Goal: Information Seeking & Learning: Learn about a topic

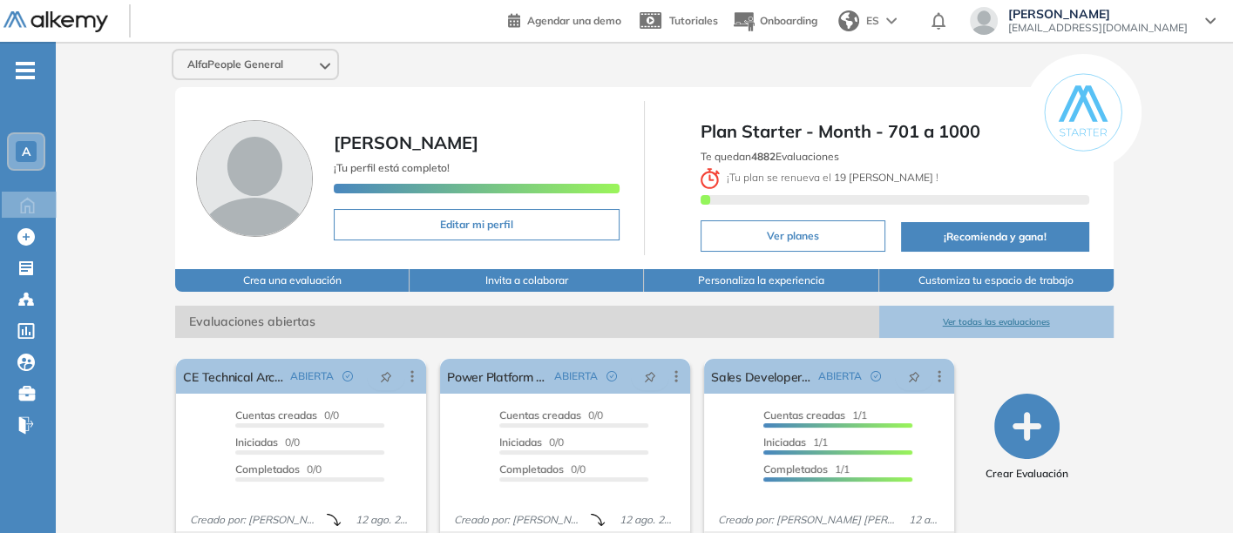
click at [983, 314] on button "Ver todas las evaluaciones" at bounding box center [996, 322] width 234 height 32
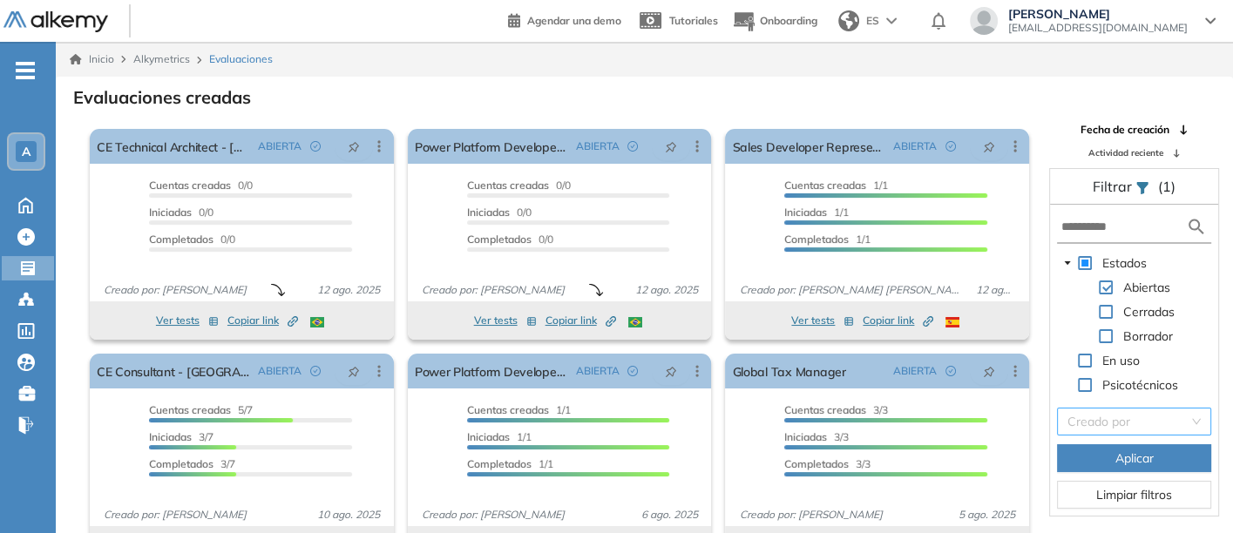
click at [1118, 419] on input "search" at bounding box center [1127, 422] width 121 height 26
type input "******"
click at [1112, 449] on div "[PERSON_NAME]" at bounding box center [1132, 453] width 133 height 19
click at [1112, 449] on button "Aplicar" at bounding box center [1134, 458] width 154 height 28
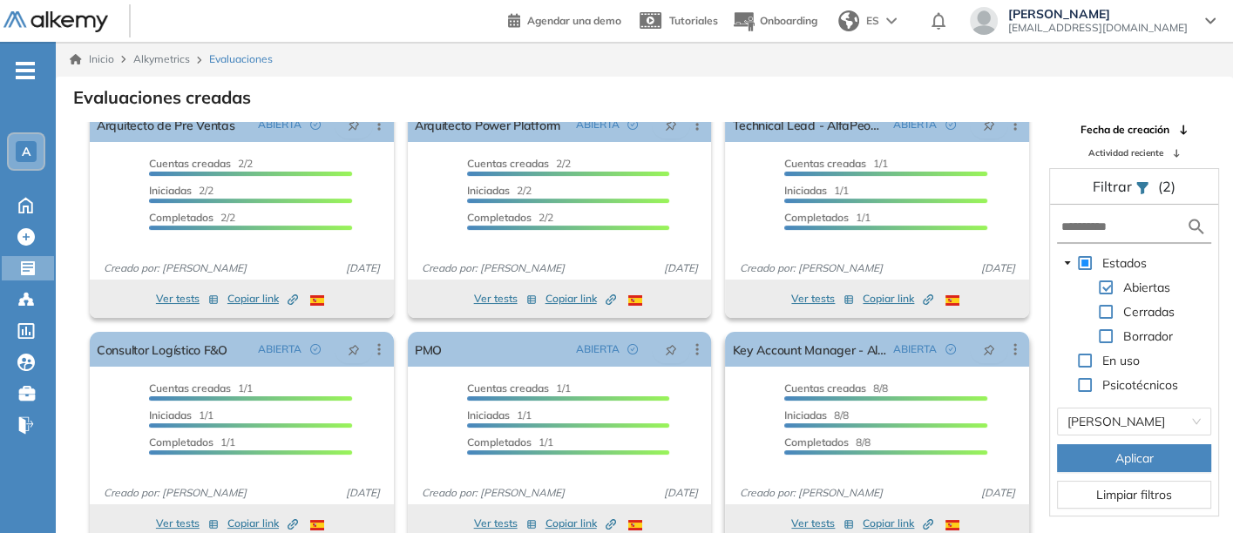
scroll to position [42, 0]
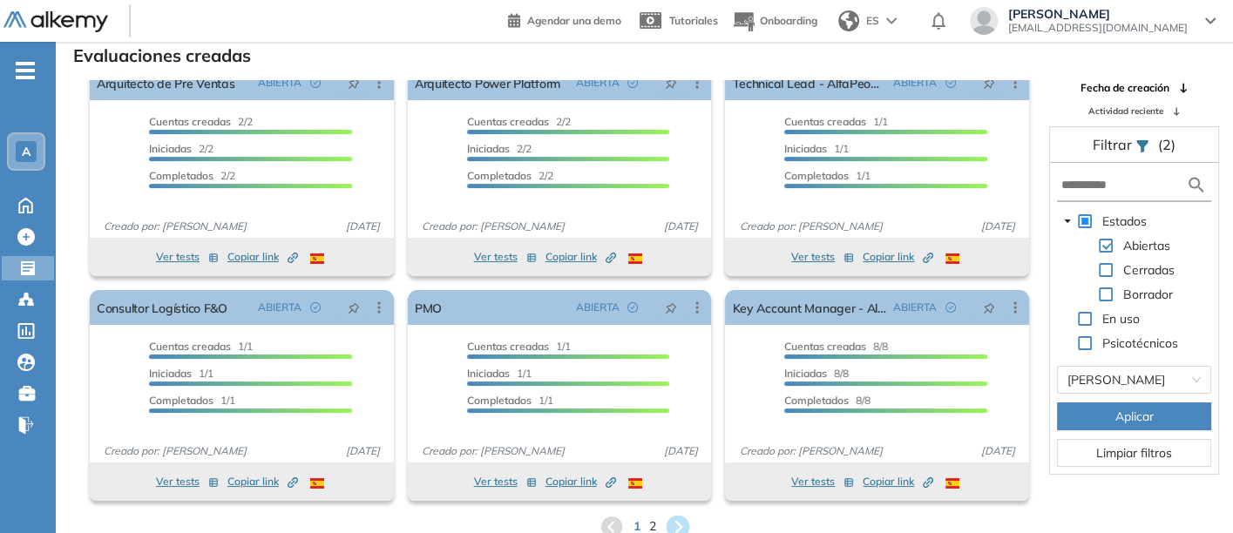
click at [679, 518] on icon at bounding box center [678, 527] width 24 height 24
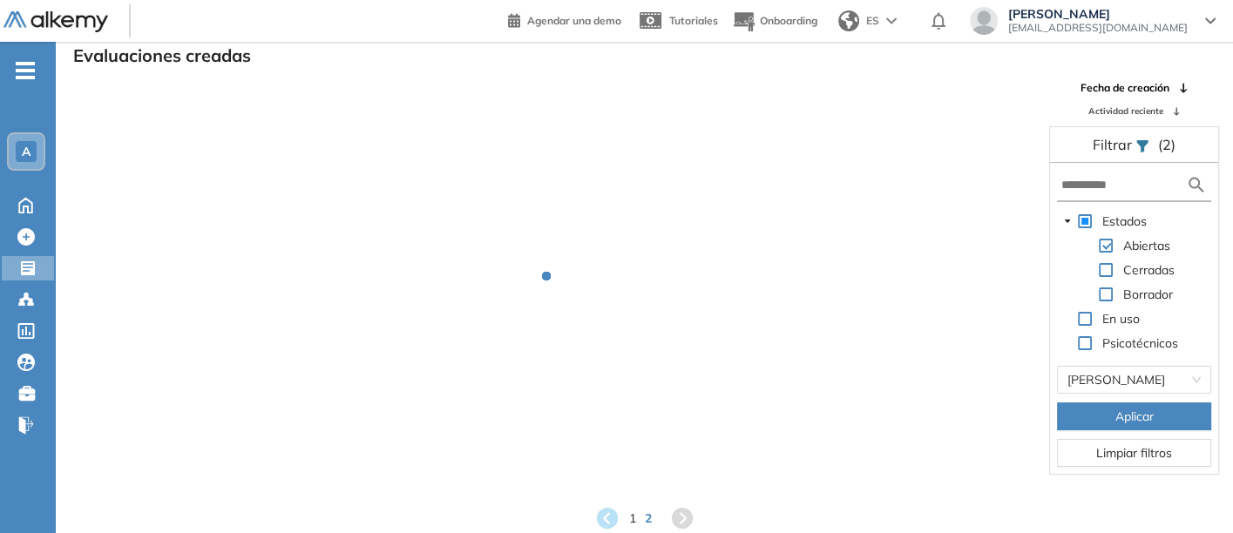
scroll to position [0, 0]
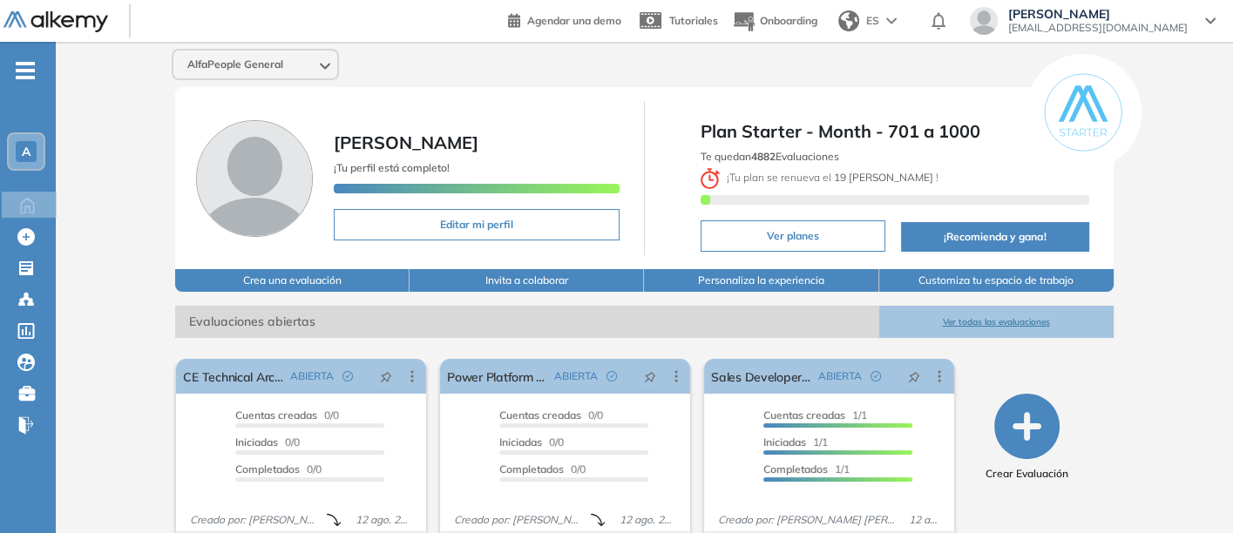
click at [985, 315] on button "Ver todas las evaluaciones" at bounding box center [996, 322] width 234 height 32
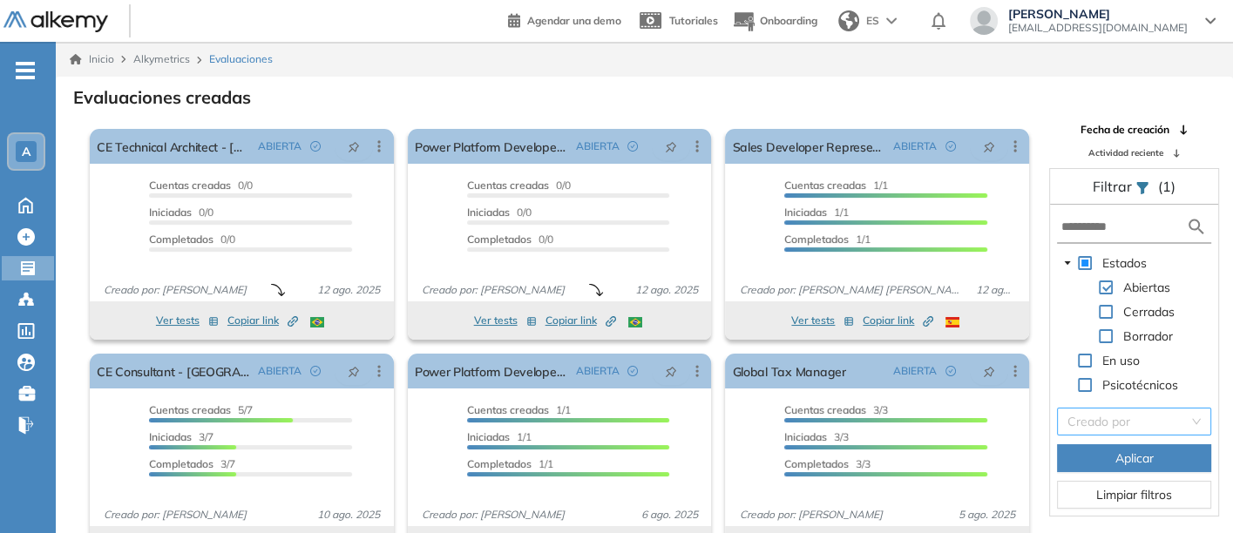
click at [1097, 421] on input "search" at bounding box center [1127, 422] width 121 height 26
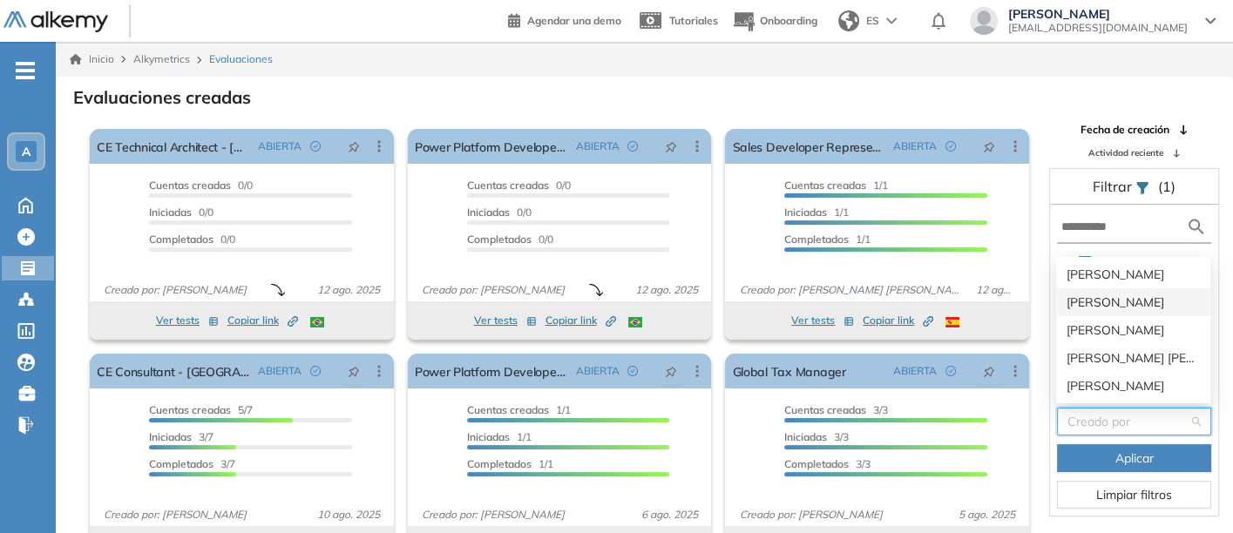
click at [1098, 301] on div "[PERSON_NAME]" at bounding box center [1132, 302] width 133 height 19
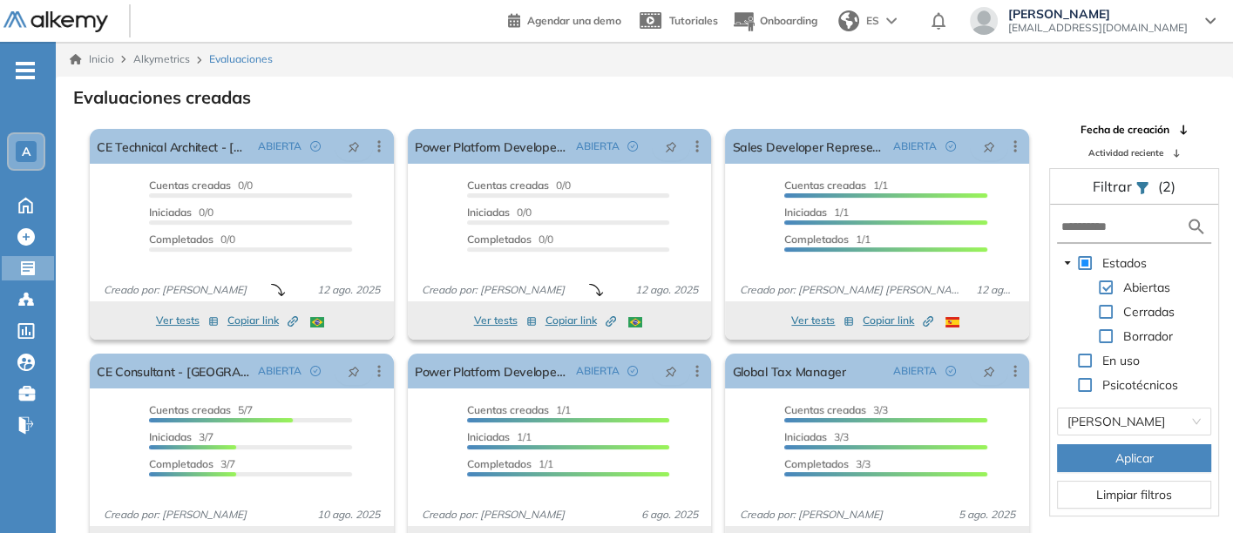
click at [1118, 450] on span "Aplicar" at bounding box center [1134, 458] width 38 height 19
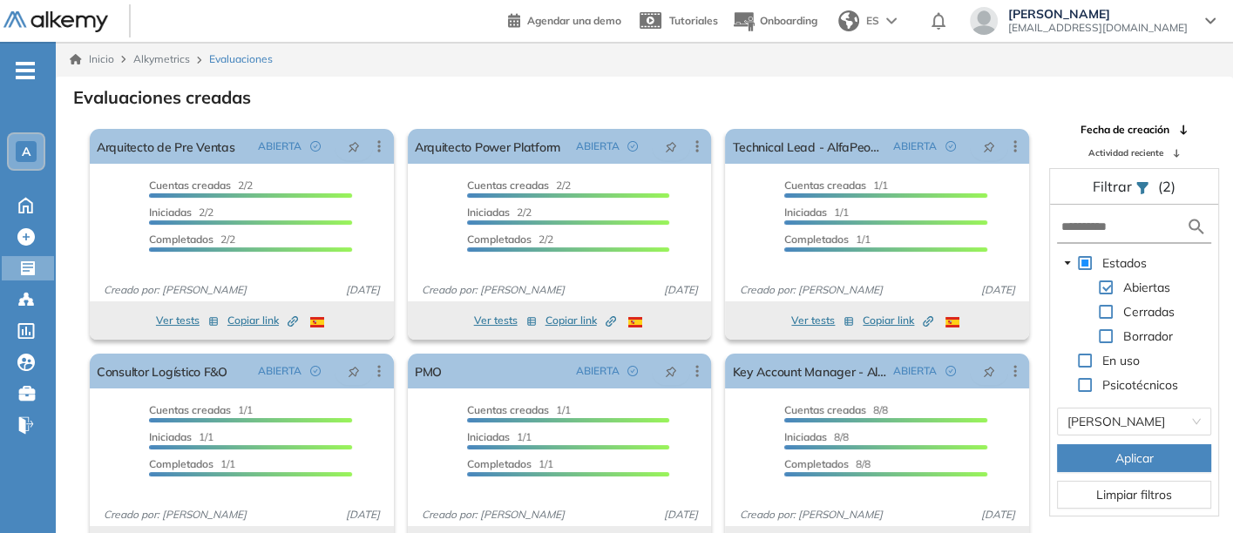
scroll to position [42, 0]
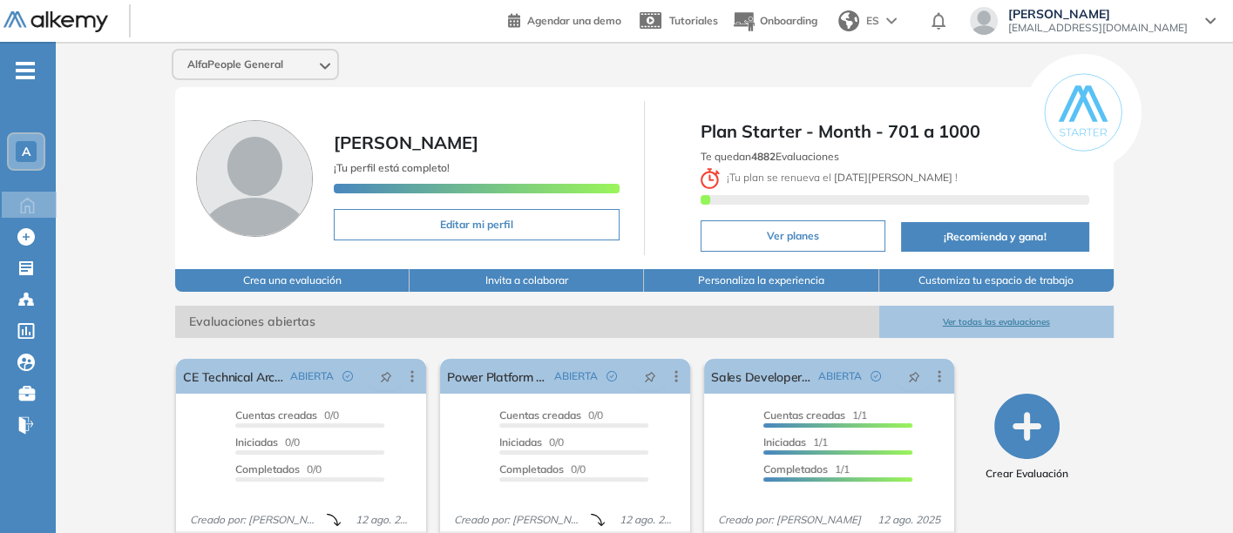
click at [975, 314] on button "Ver todas las evaluaciones" at bounding box center [996, 322] width 234 height 32
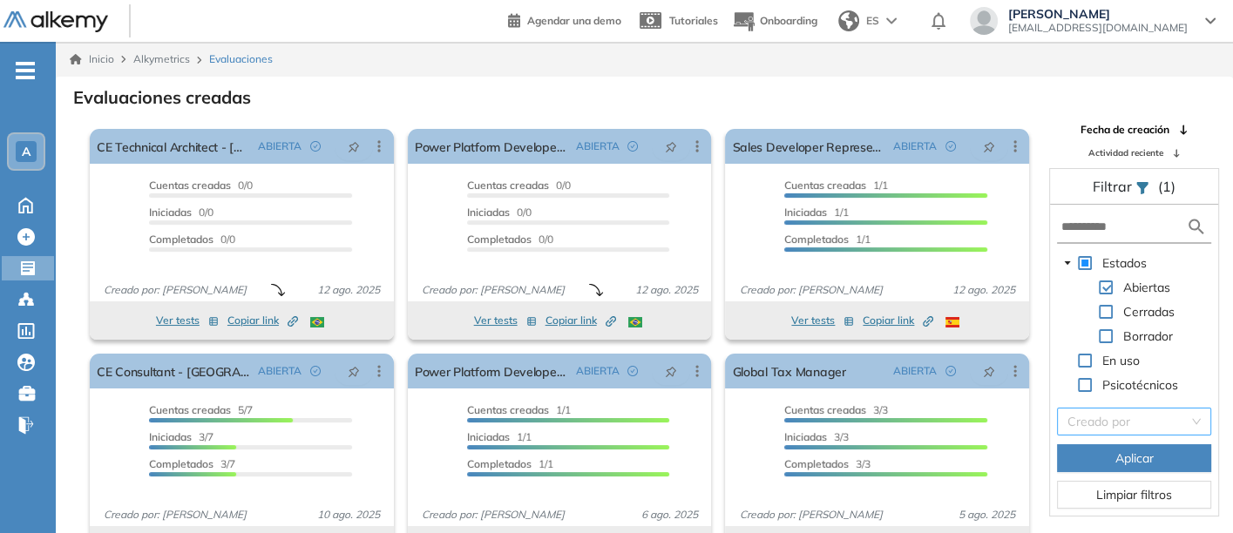
click at [1122, 417] on input "search" at bounding box center [1127, 422] width 121 height 26
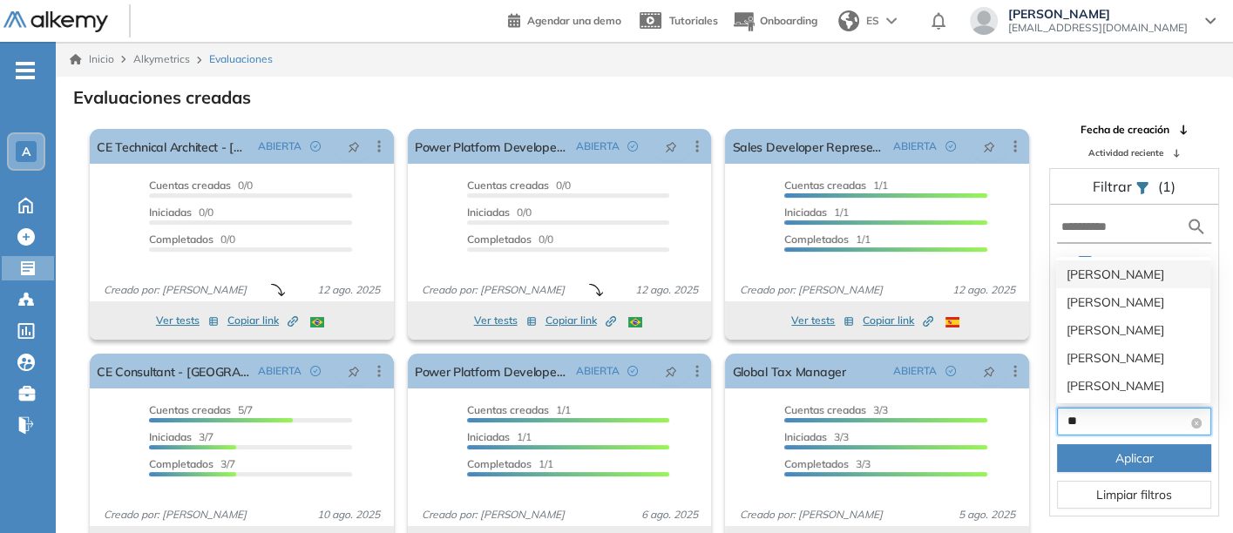
type input "*"
type input "**"
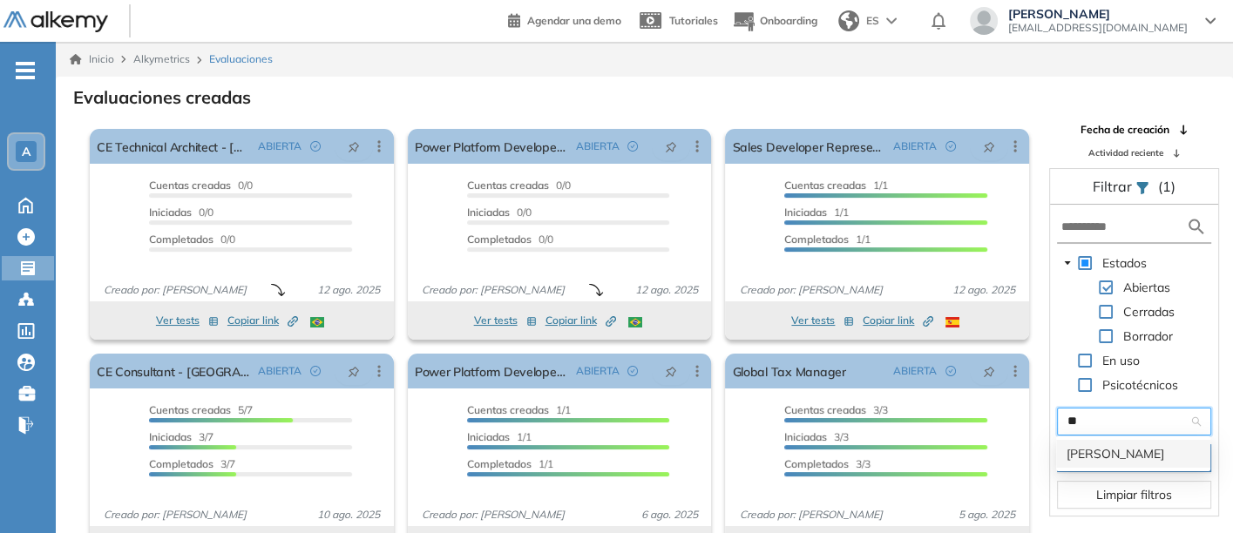
click at [1097, 450] on div "[PERSON_NAME] [PERSON_NAME] Sichaca [PERSON_NAME]" at bounding box center [1132, 453] width 133 height 19
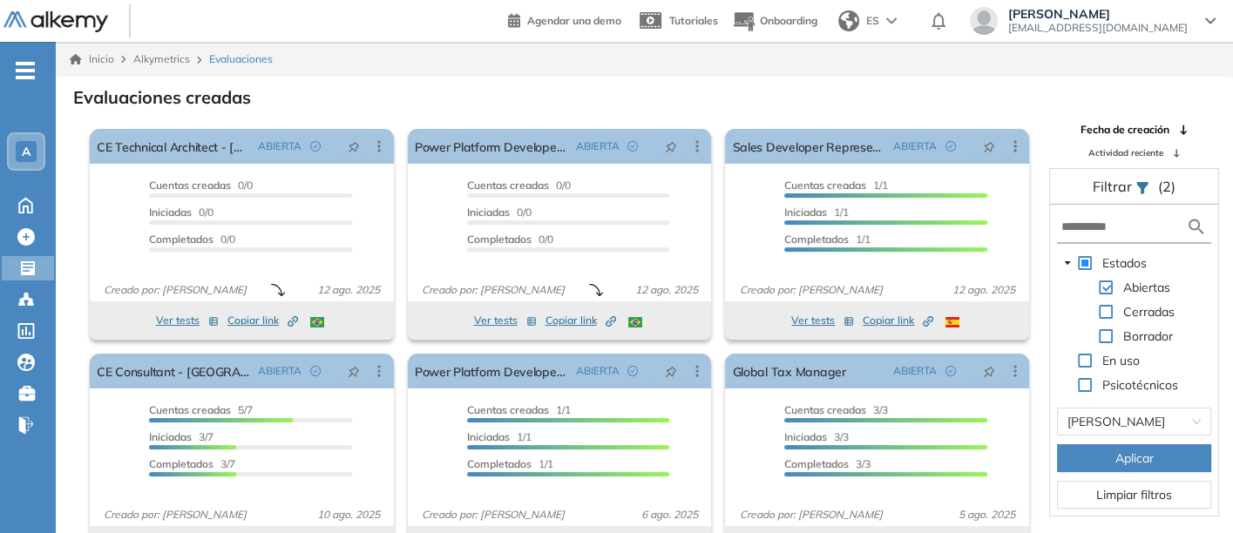
click at [1105, 450] on button "Aplicar" at bounding box center [1134, 458] width 154 height 28
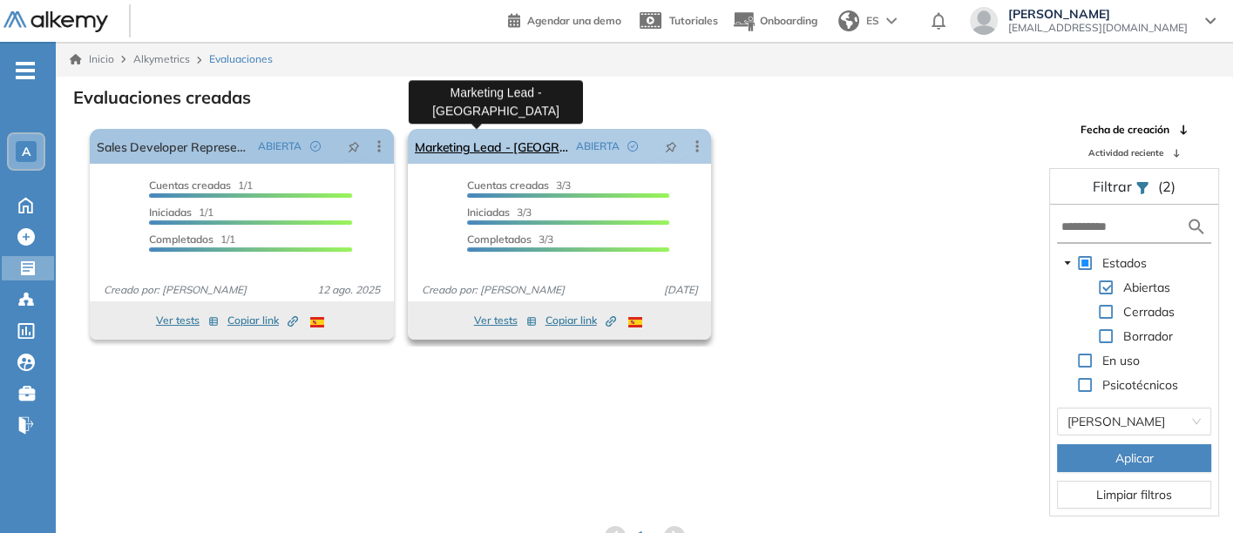
click at [448, 143] on link "Marketing Lead - Chile" at bounding box center [492, 146] width 154 height 35
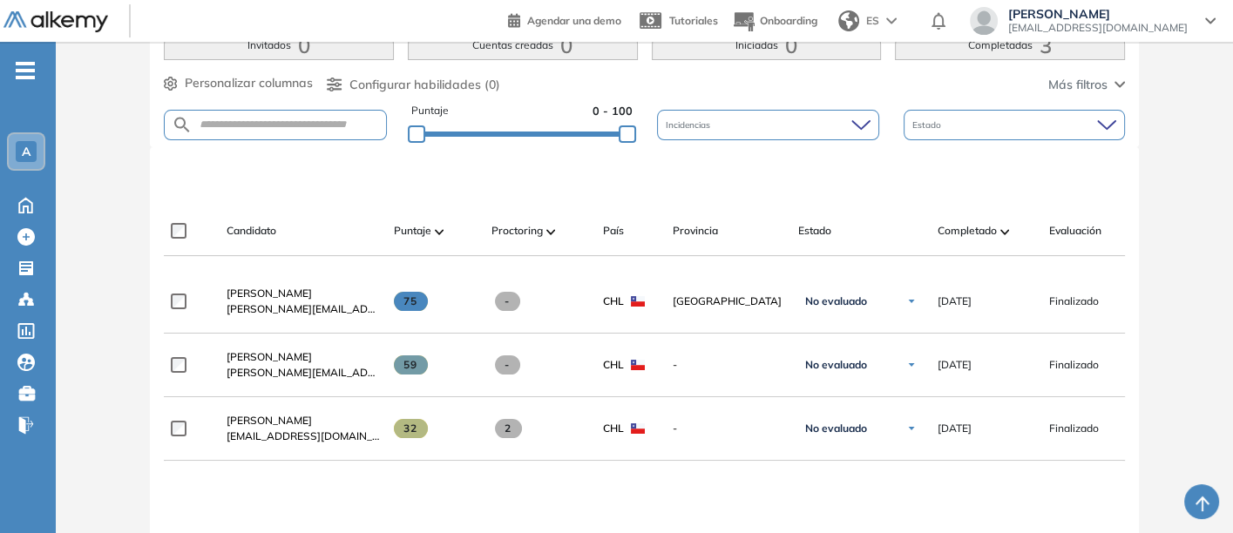
scroll to position [388, 0]
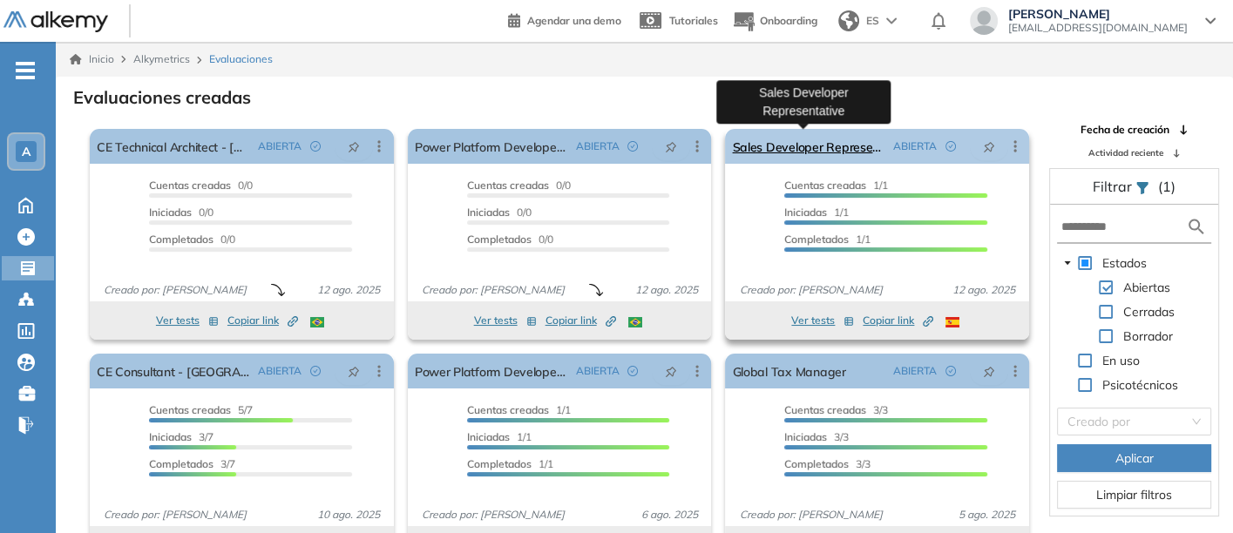
click at [795, 145] on link "Sales Developer Representative" at bounding box center [809, 146] width 154 height 35
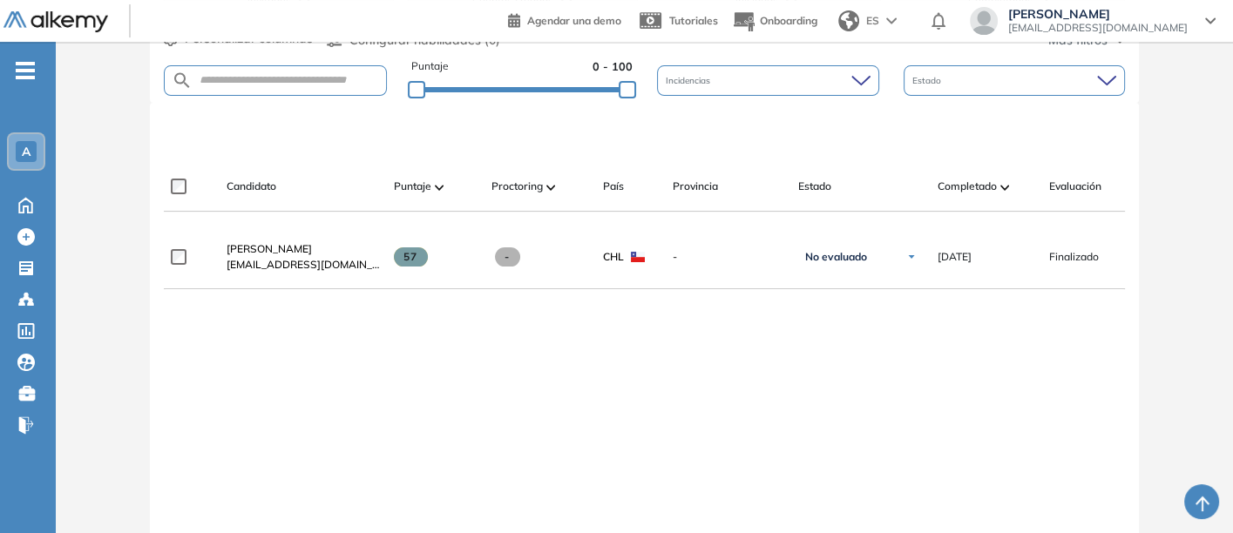
scroll to position [430, 0]
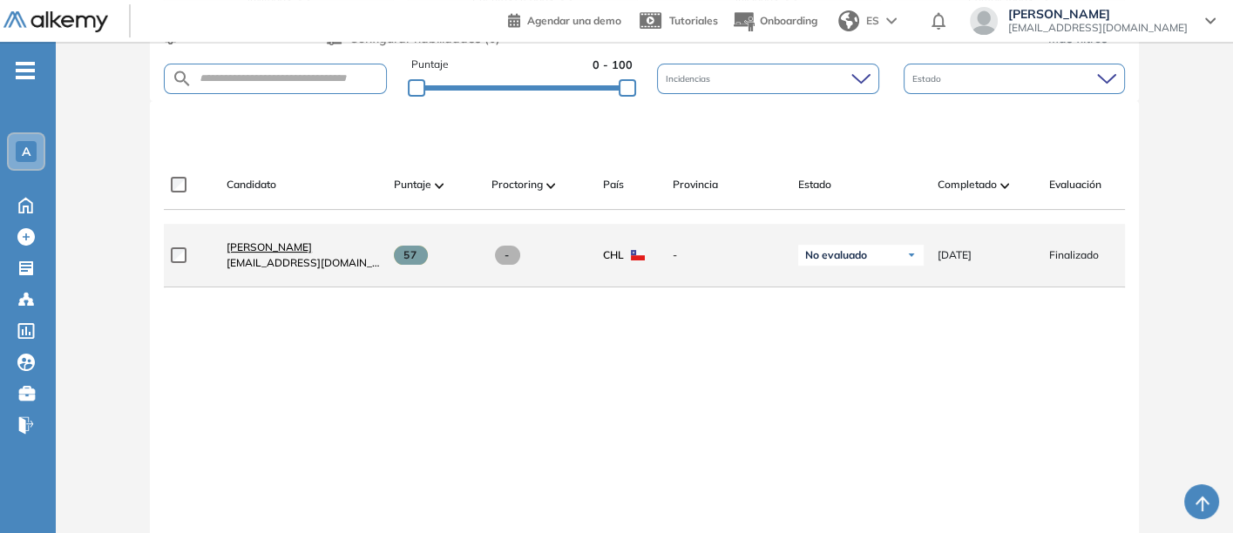
click at [267, 248] on span "Barbara Beatriz Arroyo Espinoza" at bounding box center [269, 246] width 85 height 13
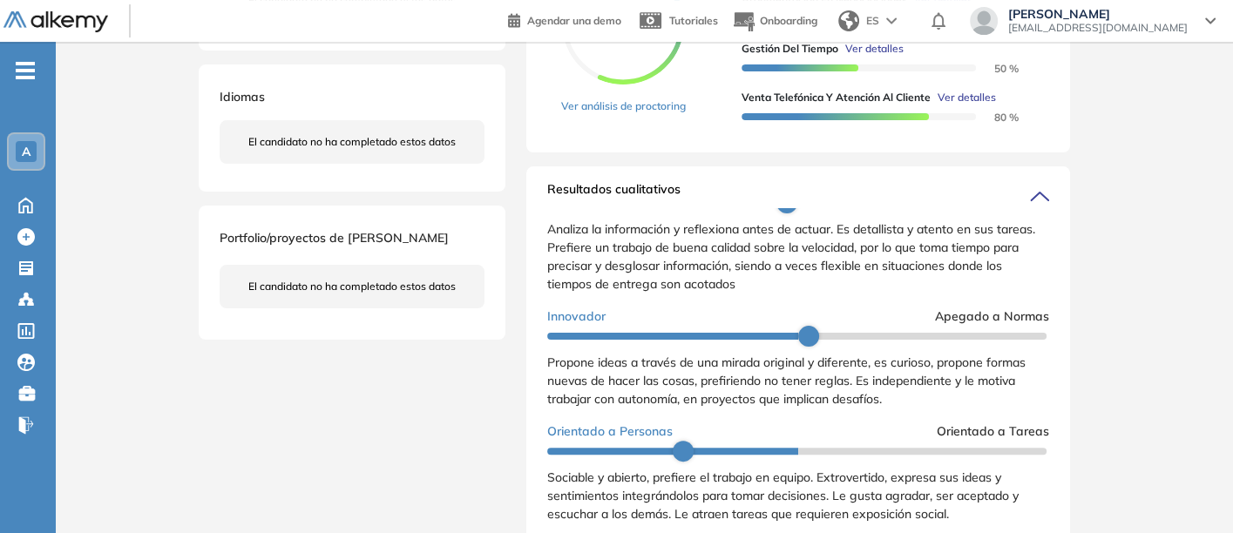
scroll to position [429, 0]
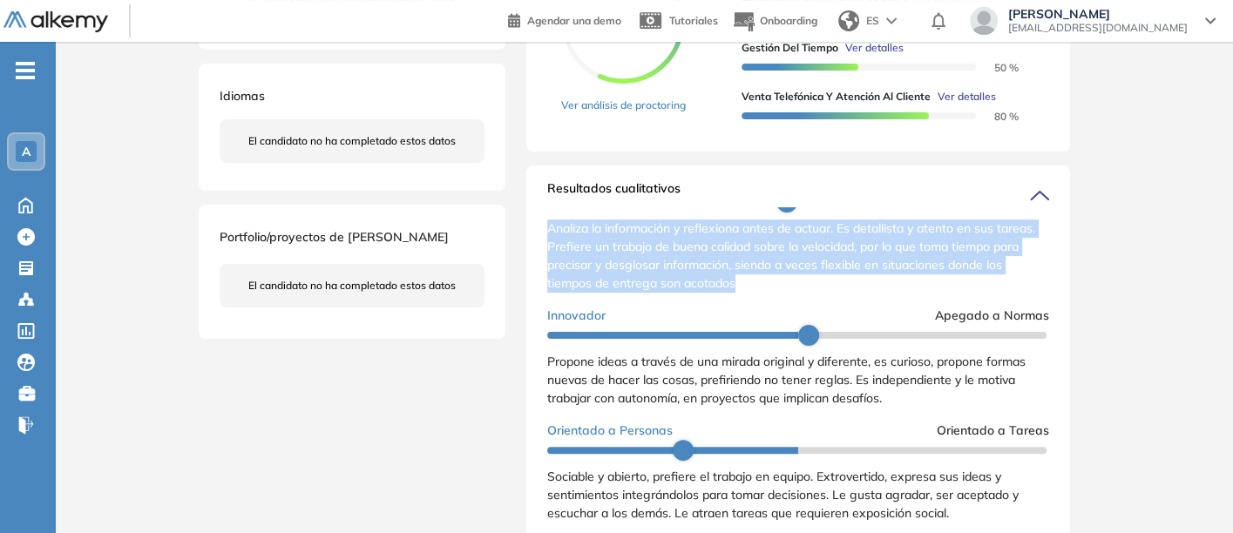
drag, startPoint x: 545, startPoint y: 242, endPoint x: 745, endPoint y: 301, distance: 207.9
click at [745, 293] on div "Analiza la información y reflexiona antes de actuar. Es detallista y atento en …" at bounding box center [798, 256] width 502 height 73
copy span "Analiza la información y reflexiona antes de actuar. Es detallista y atento en …"
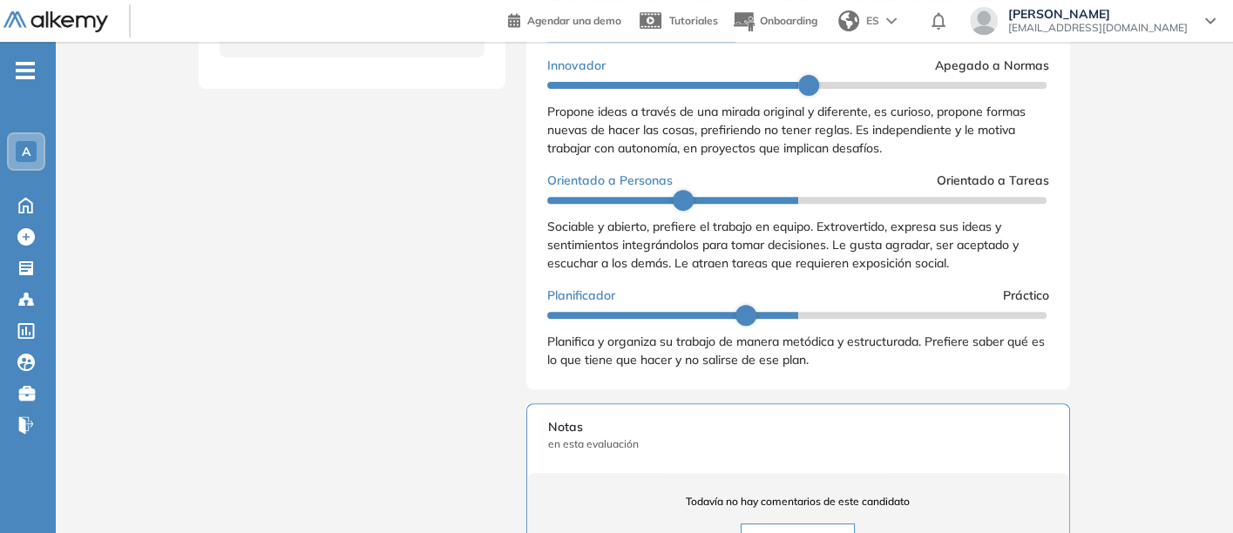
scroll to position [683, 0]
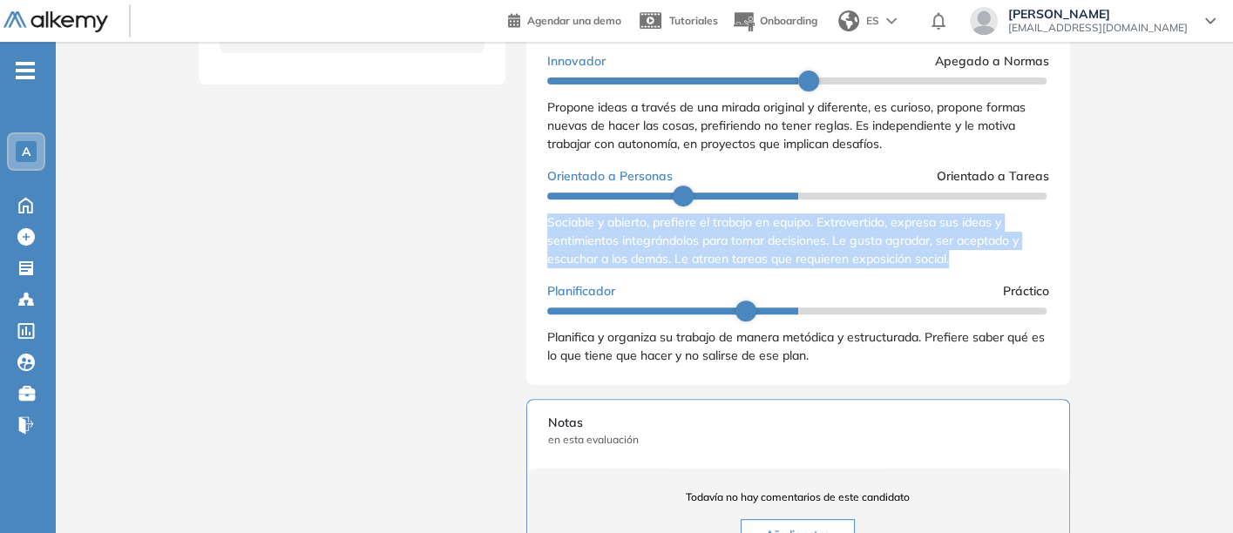
drag, startPoint x: 542, startPoint y: 235, endPoint x: 958, endPoint y: 272, distance: 418.1
click at [958, 272] on div "Resultados cualitativos Personalidad Alkemy - INAP Reporte cualitativo Reporte …" at bounding box center [798, 148] width 544 height 474
copy span "Sociable y abierto, prefiere el trabajo en equipo. Extrovertido, expresa sus id…"
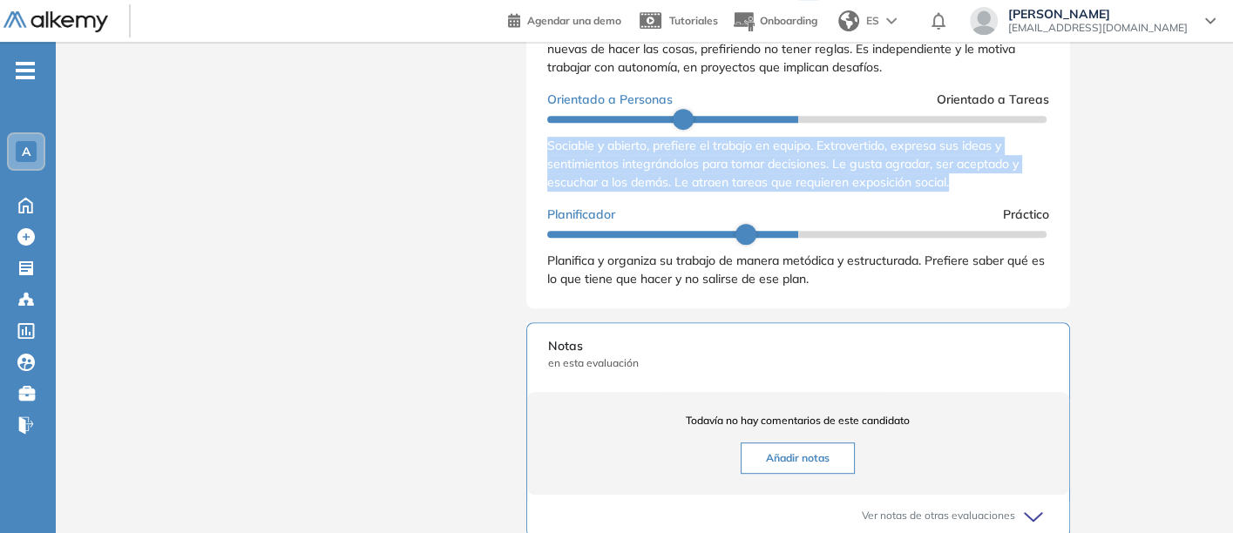
scroll to position [761, 0]
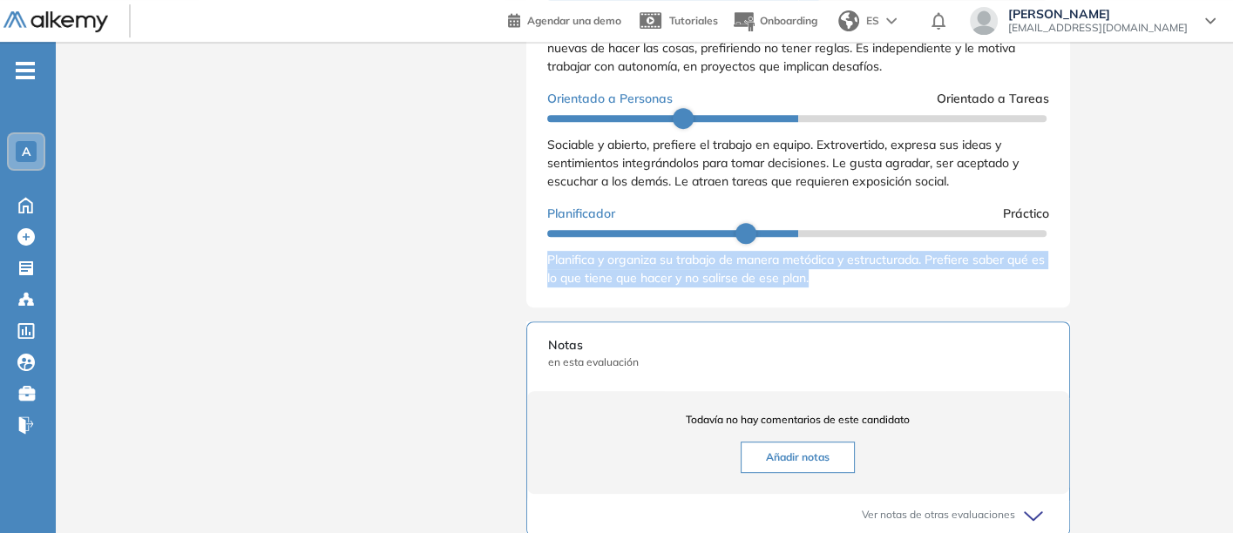
drag, startPoint x: 544, startPoint y: 274, endPoint x: 837, endPoint y: 294, distance: 294.4
click at [837, 294] on div "Resultados cualitativos Personalidad Alkemy - INAP Reporte cualitativo Reporte …" at bounding box center [798, 71] width 544 height 474
copy span "Planifica y organiza su trabajo de manera metódica y estructurada. Prefiere sab…"
